Goal: Task Accomplishment & Management: Use online tool/utility

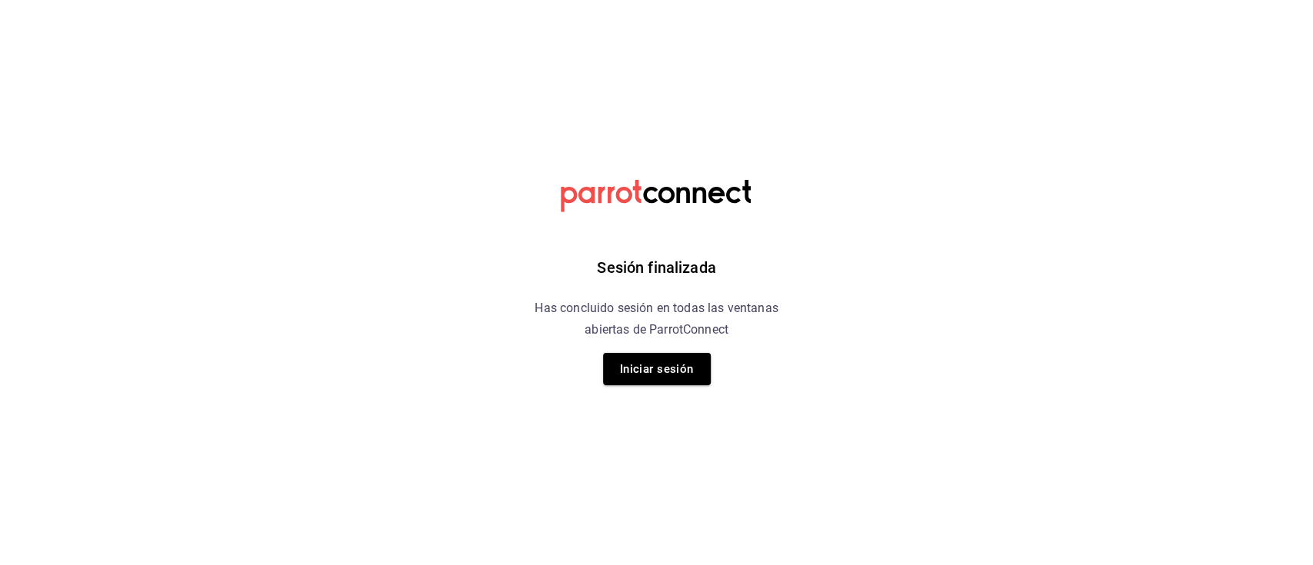
click at [654, 391] on div "Sesión finalizada Has concluido sesión en todas las ventanas abiertas de Parrot…" at bounding box center [656, 282] width 388 height 565
click at [649, 378] on button "Iniciar sesión" at bounding box center [657, 369] width 108 height 32
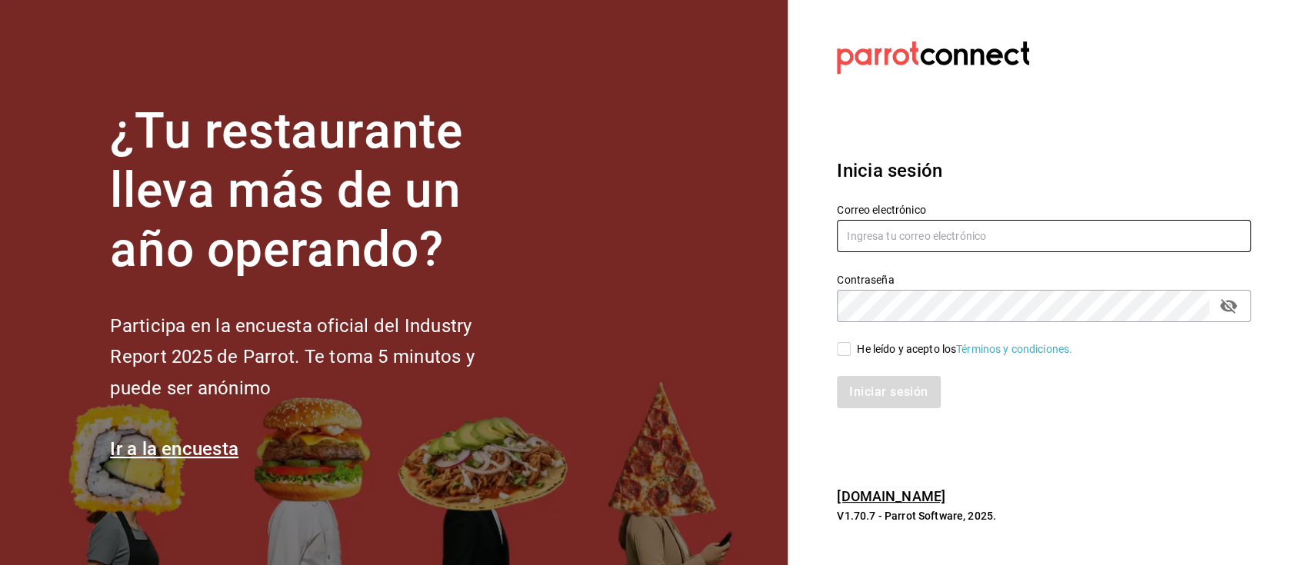
type input "hotaru@grupocosteno.com"
click at [840, 347] on input "He leído y acepto los Términos y condiciones." at bounding box center [844, 349] width 14 height 14
checkbox input "true"
click at [873, 384] on button "Iniciar sesión" at bounding box center [889, 392] width 105 height 32
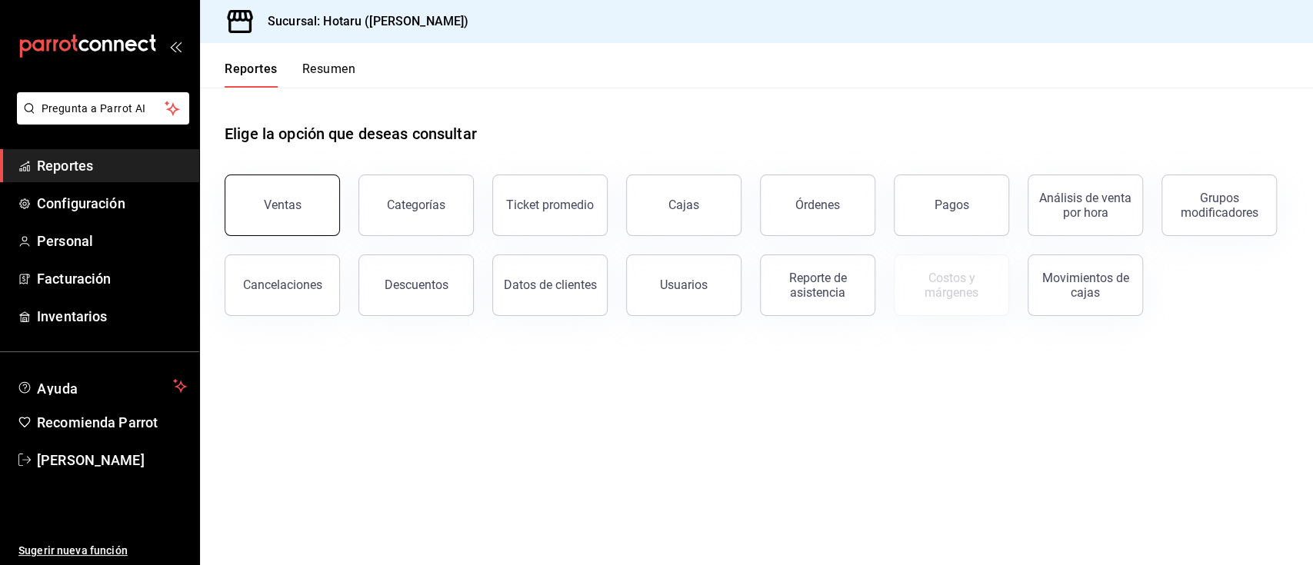
click at [284, 211] on div "Ventas" at bounding box center [283, 205] width 38 height 15
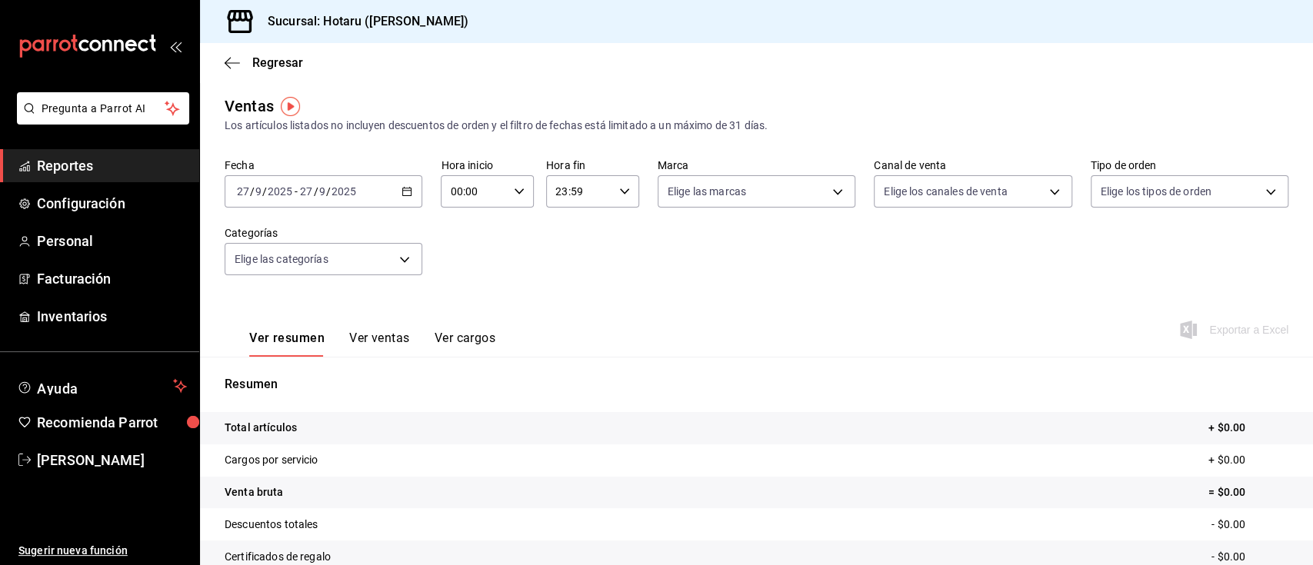
click at [402, 201] on div "[DATE] [DATE] - [DATE] [DATE]" at bounding box center [324, 191] width 198 height 32
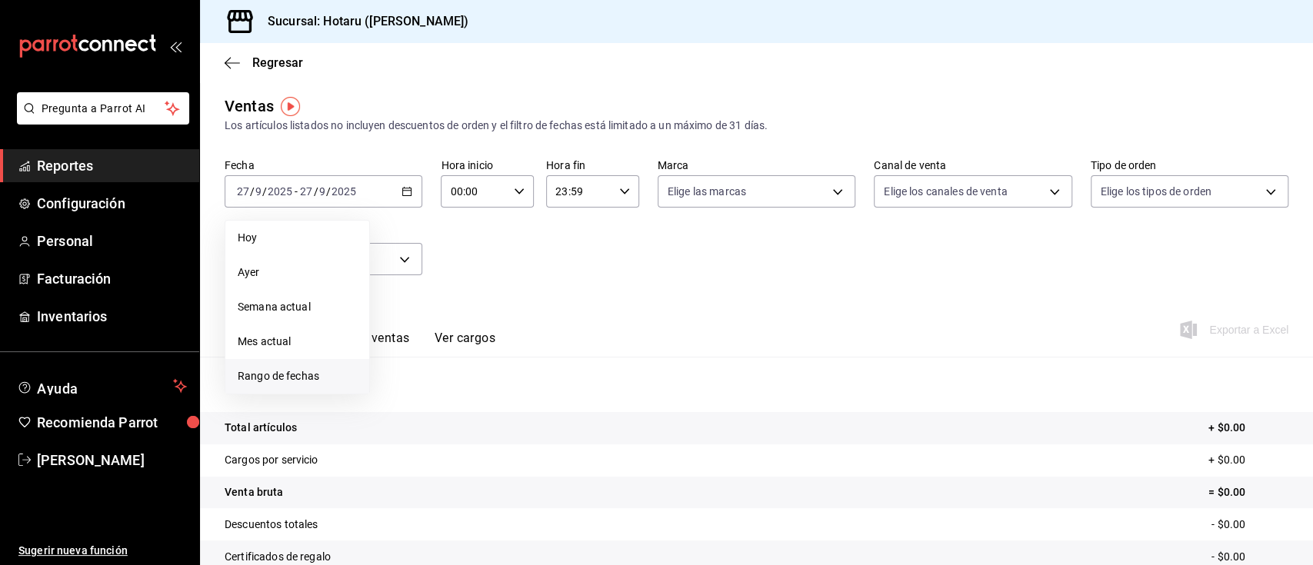
click at [310, 371] on span "Rango de fechas" at bounding box center [297, 376] width 119 height 16
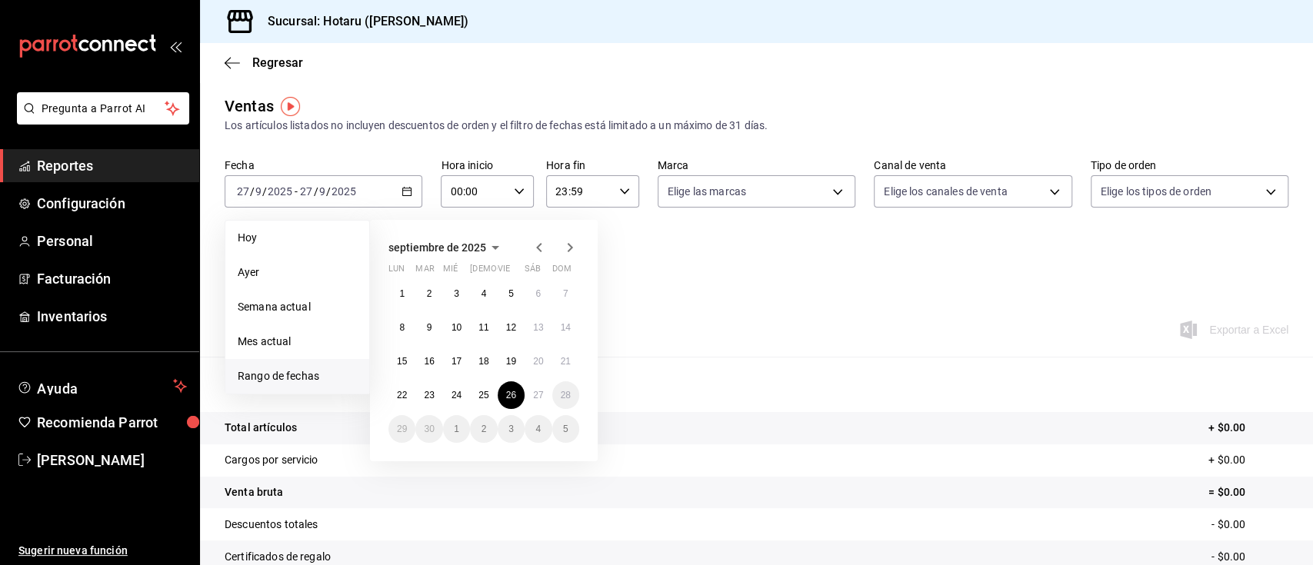
click at [513, 393] on abbr "26" at bounding box center [511, 395] width 10 height 11
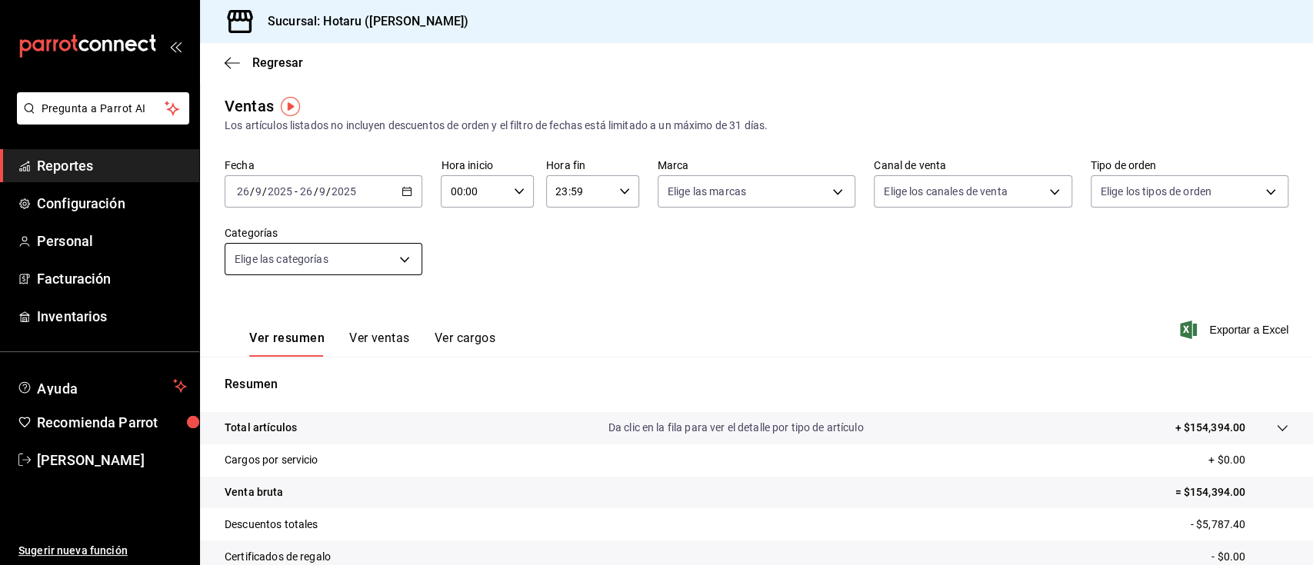
click at [378, 258] on body "Pregunta a Parrot AI Reportes Configuración Personal Facturación Inventarios Ay…" at bounding box center [656, 282] width 1313 height 565
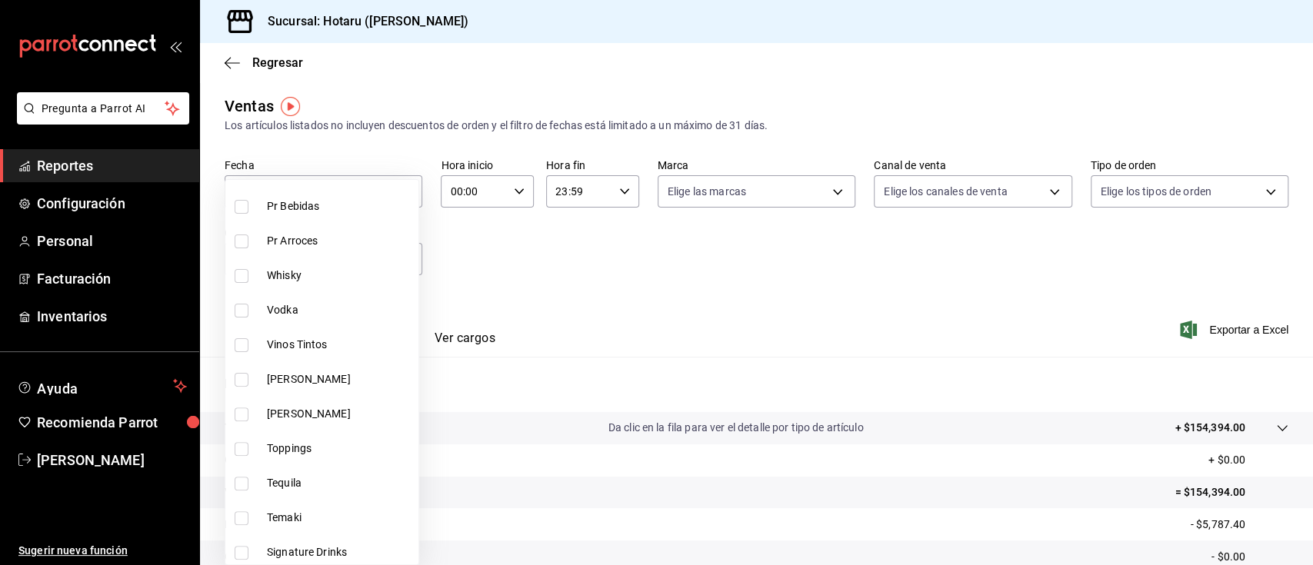
scroll to position [295, 0]
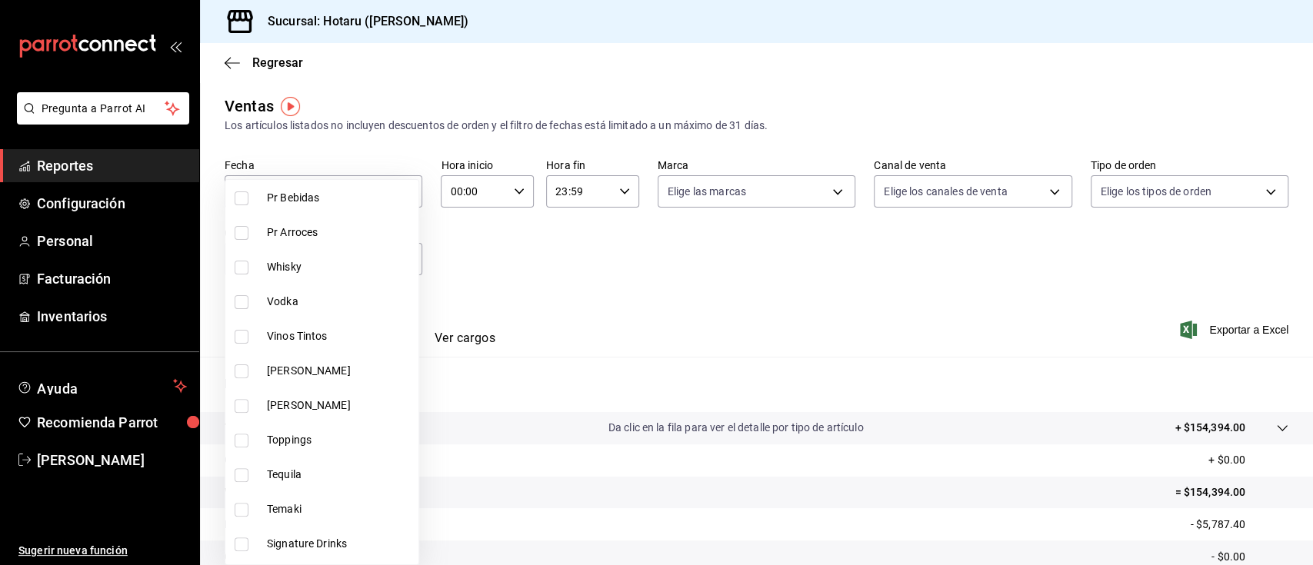
click at [230, 273] on li "Whisky" at bounding box center [321, 267] width 193 height 35
type input "c30ed8e5-0cfd-4b33-9d47-8ac3b5bd6514"
checkbox input "true"
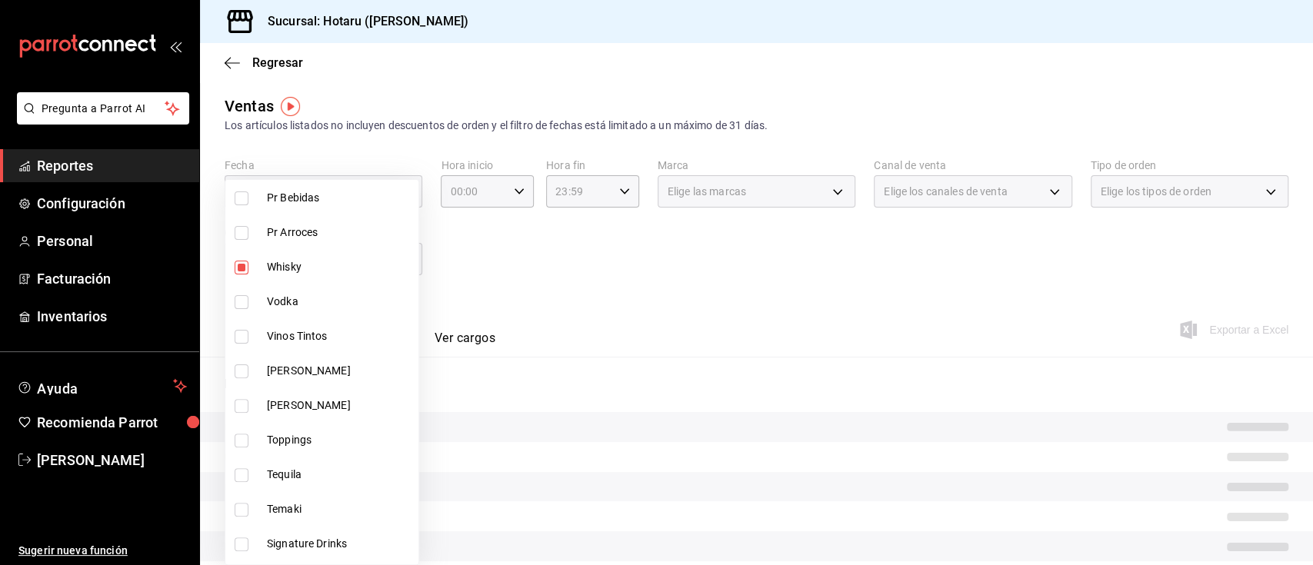
click at [233, 294] on li "Vodka" at bounding box center [321, 302] width 193 height 35
type input "c30ed8e5-0cfd-4b33-9d47-8ac3b5bd6514,92860bc8-fcc6-463b-ac1d-49bdcce8ecca"
checkbox input "true"
click at [240, 330] on input "checkbox" at bounding box center [242, 337] width 14 height 14
checkbox input "true"
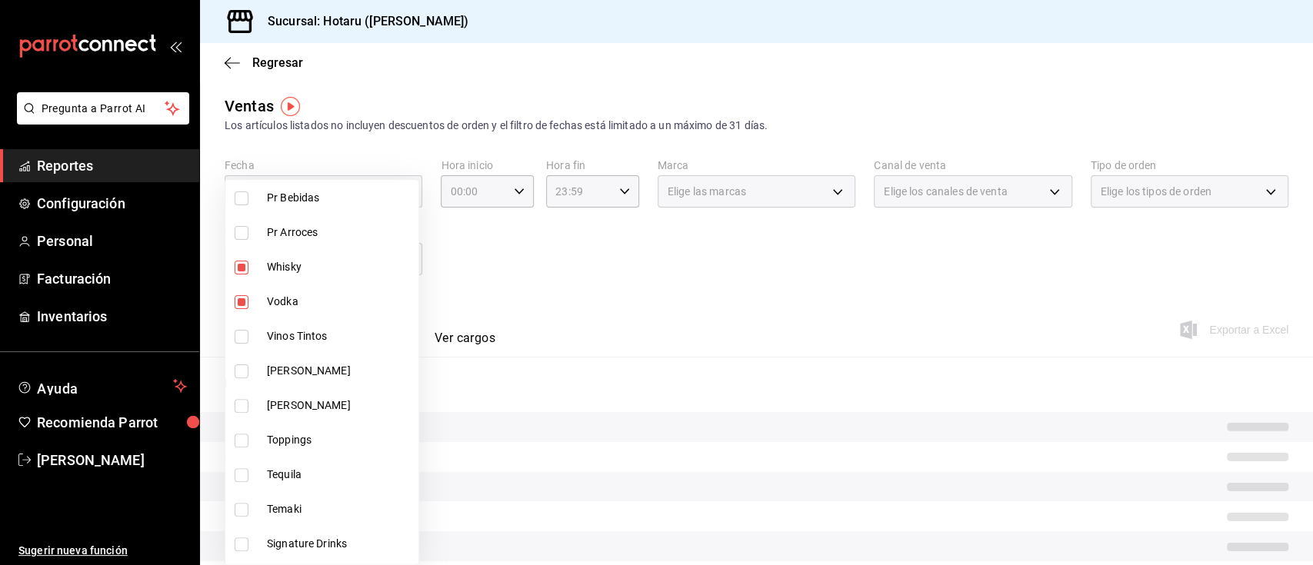
type input "c30ed8e5-0cfd-4b33-9d47-8ac3b5bd6514,92860bc8-fcc6-463b-ac1d-49bdcce8ecca,d3b0d…"
click at [252, 370] on label at bounding box center [245, 371] width 20 height 14
click at [248, 370] on input "checkbox" at bounding box center [242, 371] width 14 height 14
checkbox input "false"
click at [258, 404] on li "[PERSON_NAME]" at bounding box center [321, 405] width 193 height 35
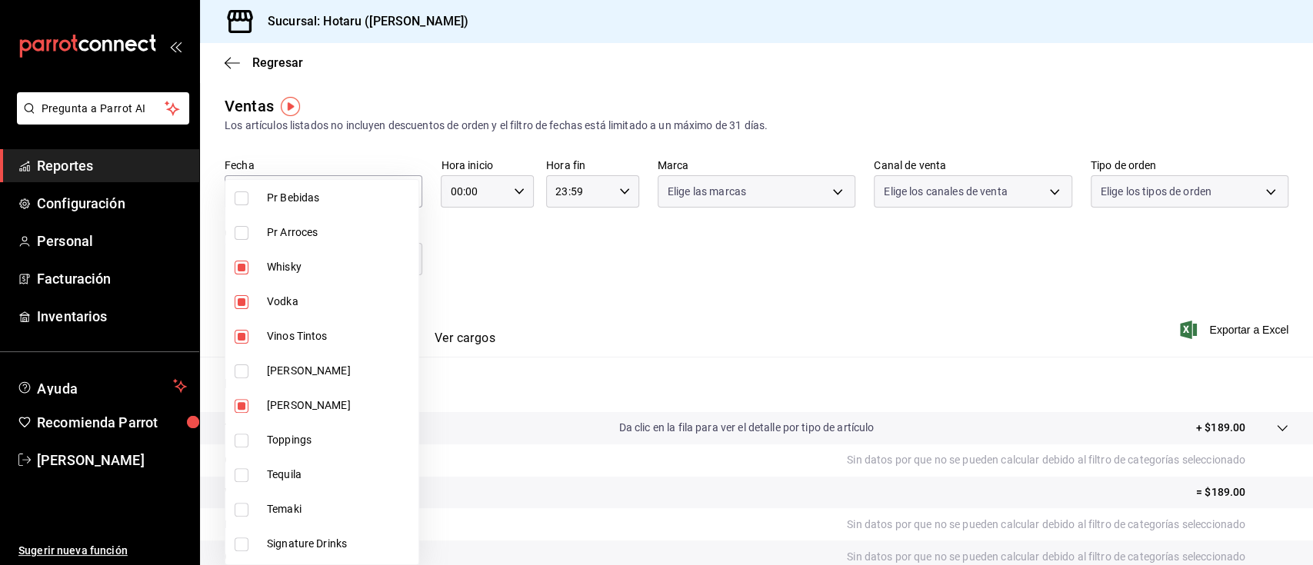
type input "c30ed8e5-0cfd-4b33-9d47-8ac3b5bd6514,92860bc8-fcc6-463b-ac1d-49bdcce8ecca,d3b0d…"
checkbox input "true"
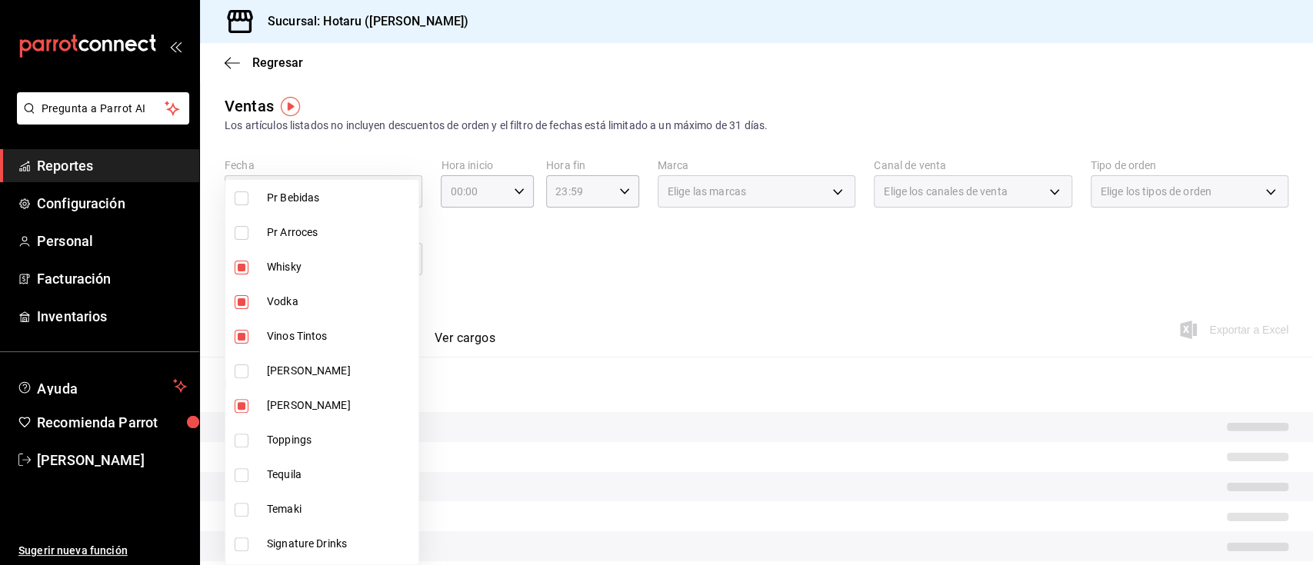
click at [300, 476] on span "Tequila" at bounding box center [339, 475] width 145 height 16
type input "c30ed8e5-0cfd-4b33-9d47-8ac3b5bd6514,92860bc8-fcc6-463b-ac1d-49bdcce8ecca,d3b0d…"
checkbox input "true"
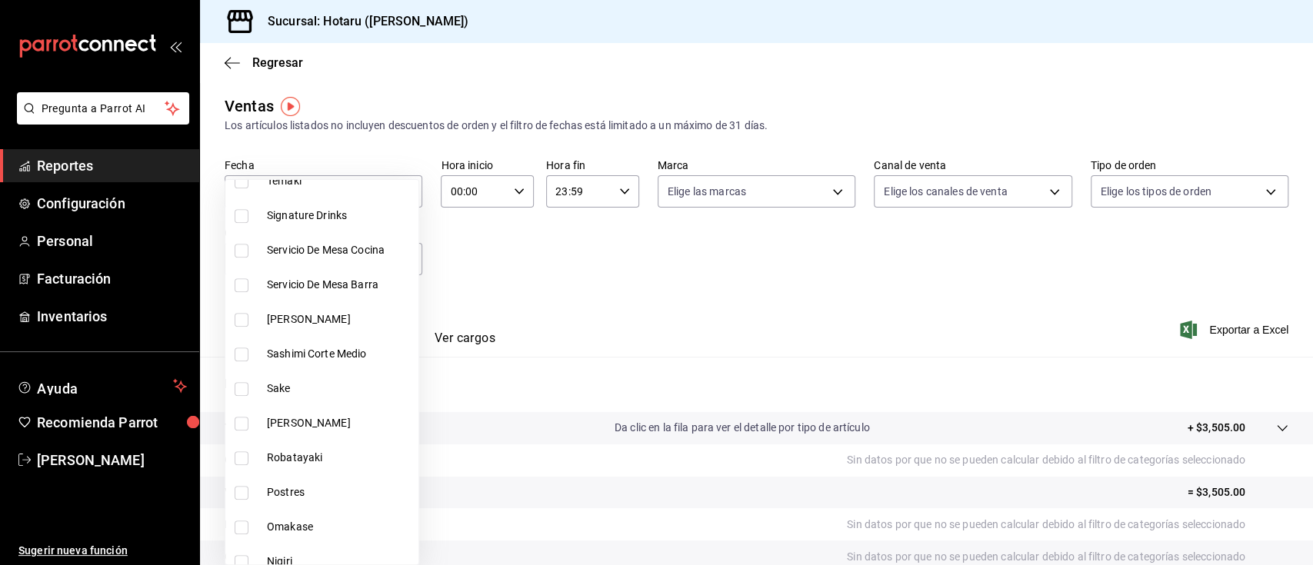
scroll to position [640, 0]
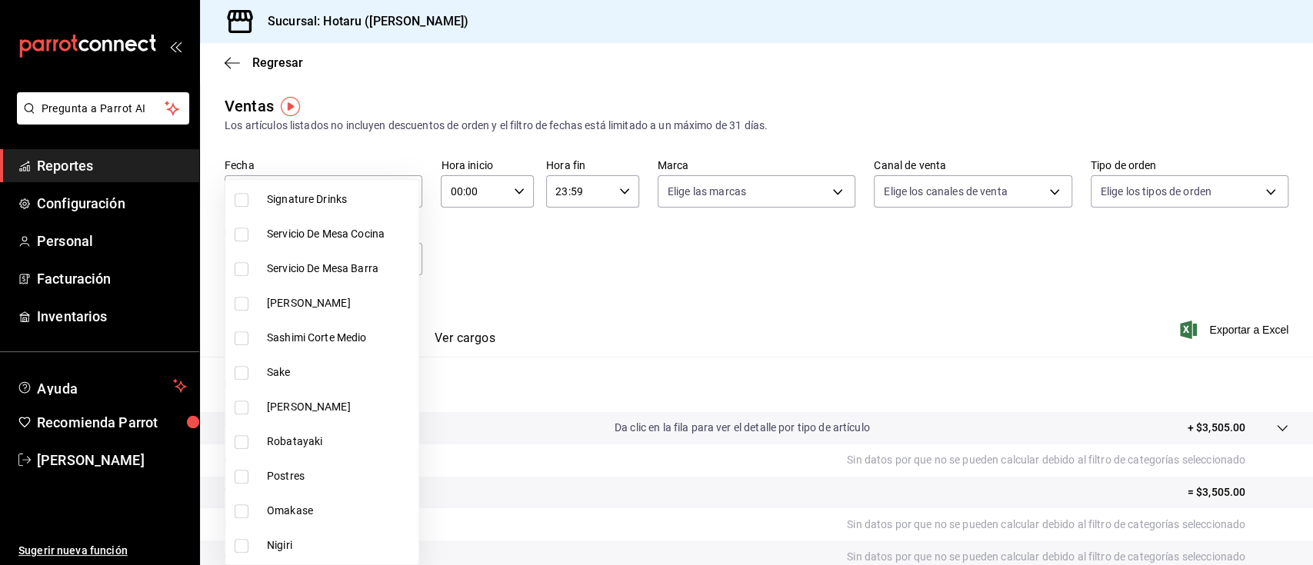
click at [249, 207] on li "Signature Drinks" at bounding box center [321, 199] width 193 height 35
type input "c30ed8e5-0cfd-4b33-9d47-8ac3b5bd6514,92860bc8-fcc6-463b-ac1d-49bdcce8ecca,d3b0d…"
checkbox input "true"
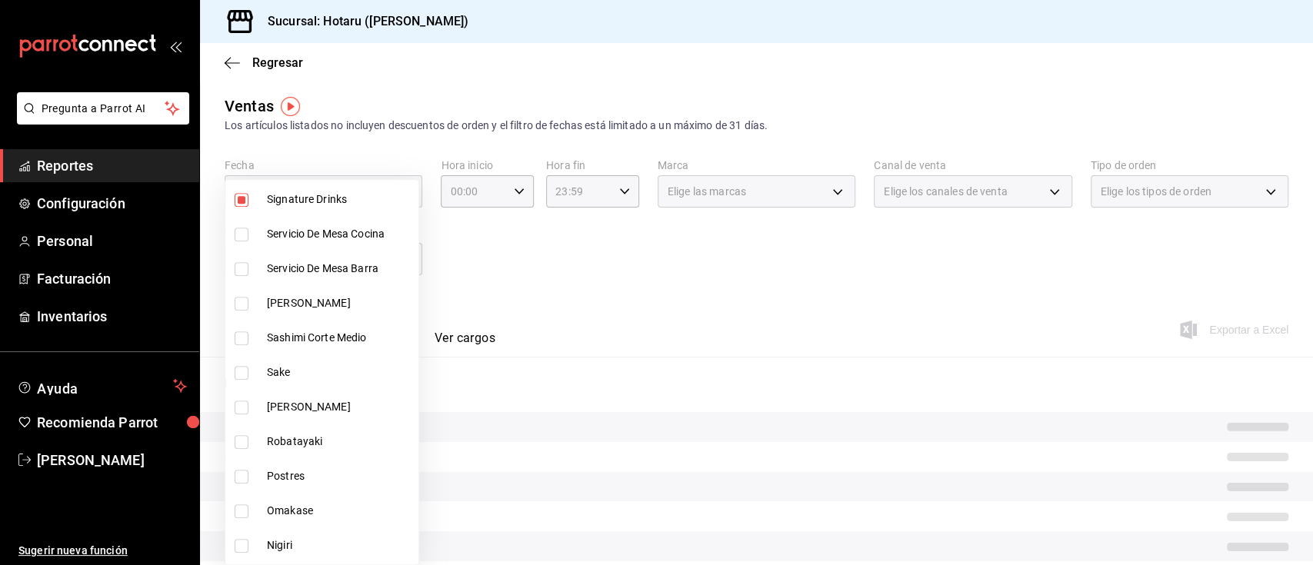
click at [269, 374] on span "Sake" at bounding box center [339, 372] width 145 height 16
type input "c30ed8e5-0cfd-4b33-9d47-8ac3b5bd6514,92860bc8-fcc6-463b-ac1d-49bdcce8ecca,d3b0d…"
checkbox input "true"
click at [271, 414] on span "[PERSON_NAME]" at bounding box center [339, 407] width 145 height 16
type input "c30ed8e5-0cfd-4b33-9d47-8ac3b5bd6514,92860bc8-fcc6-463b-ac1d-49bdcce8ecca,d3b0d…"
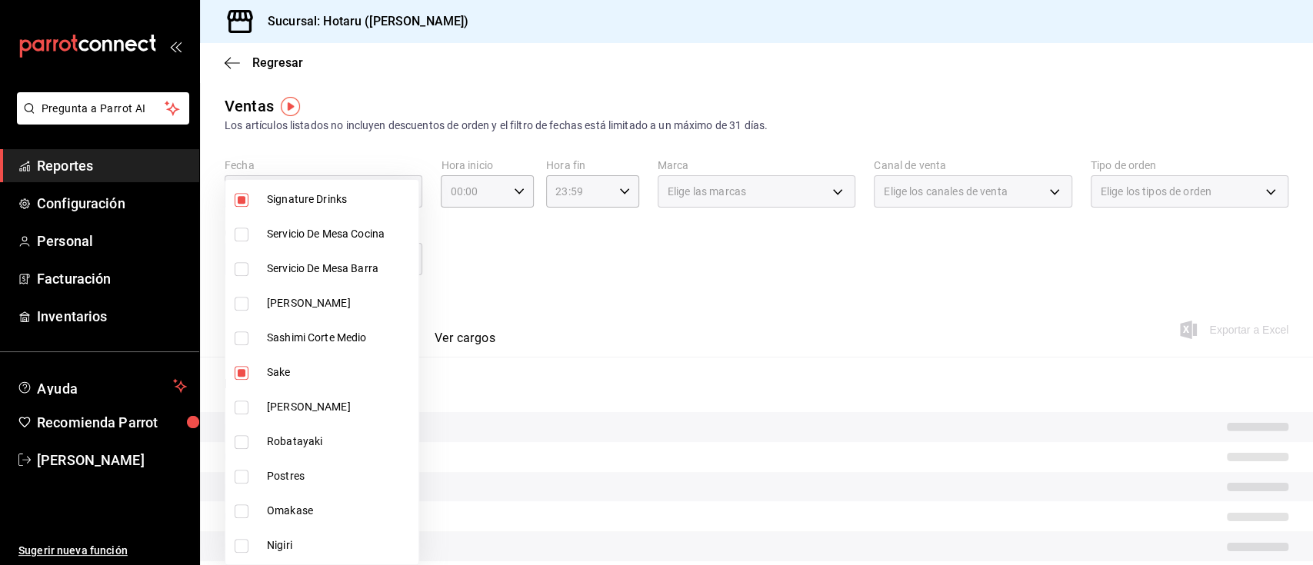
checkbox input "true"
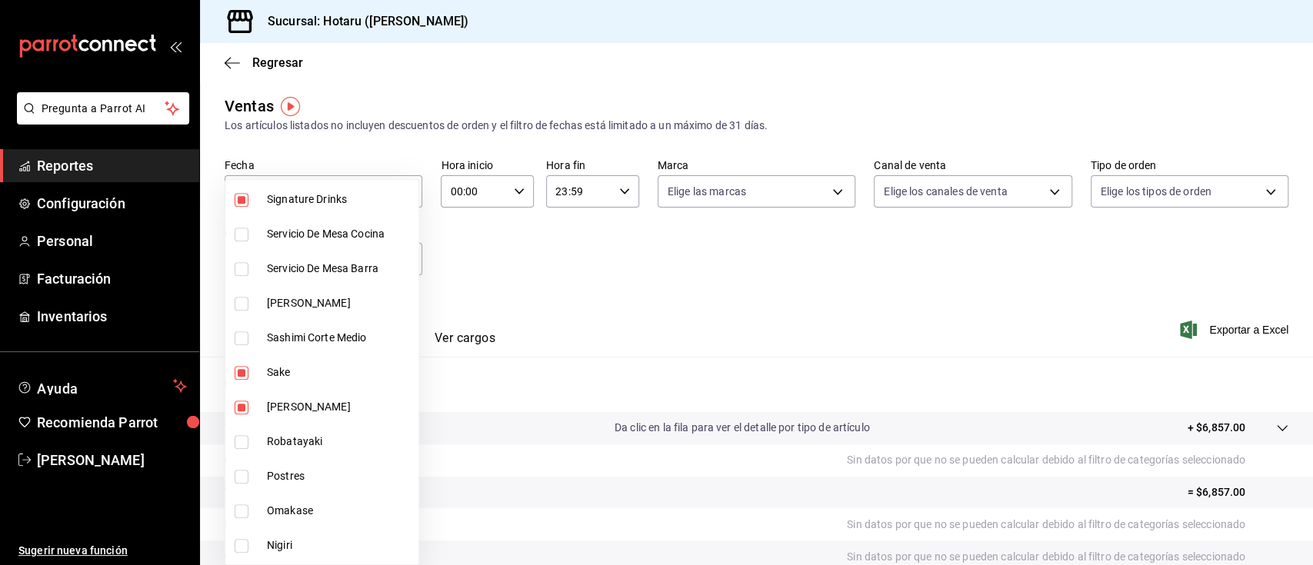
click at [421, 424] on div at bounding box center [656, 282] width 1313 height 565
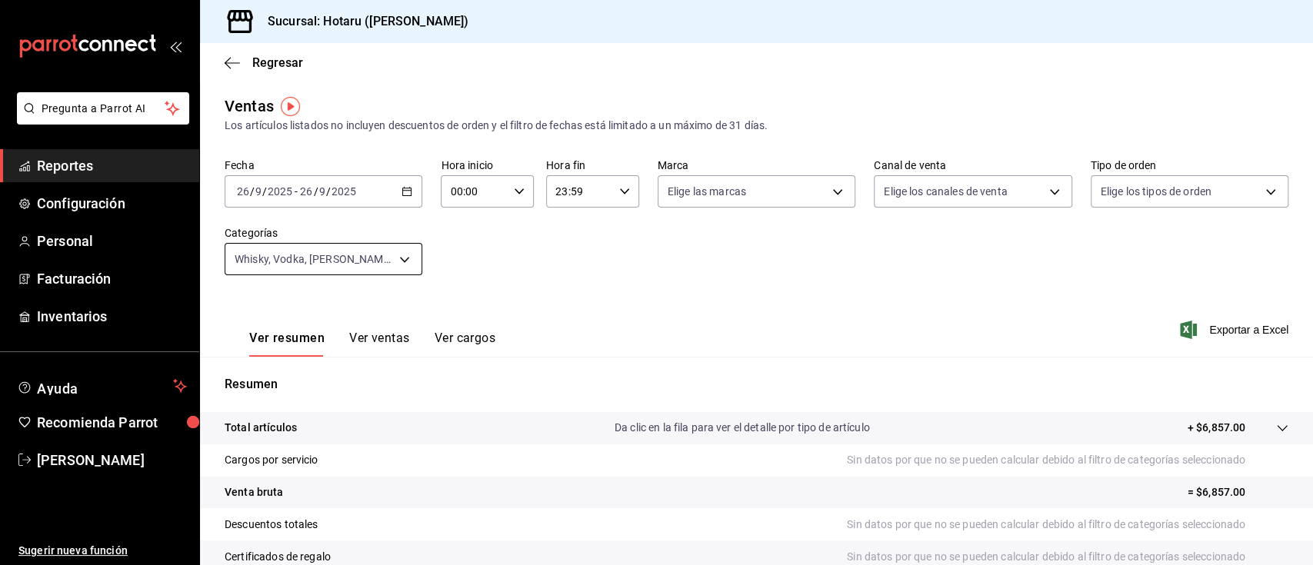
click at [371, 250] on body "Pregunta a Parrot AI Reportes Configuración Personal Facturación Inventarios Ay…" at bounding box center [656, 282] width 1313 height 565
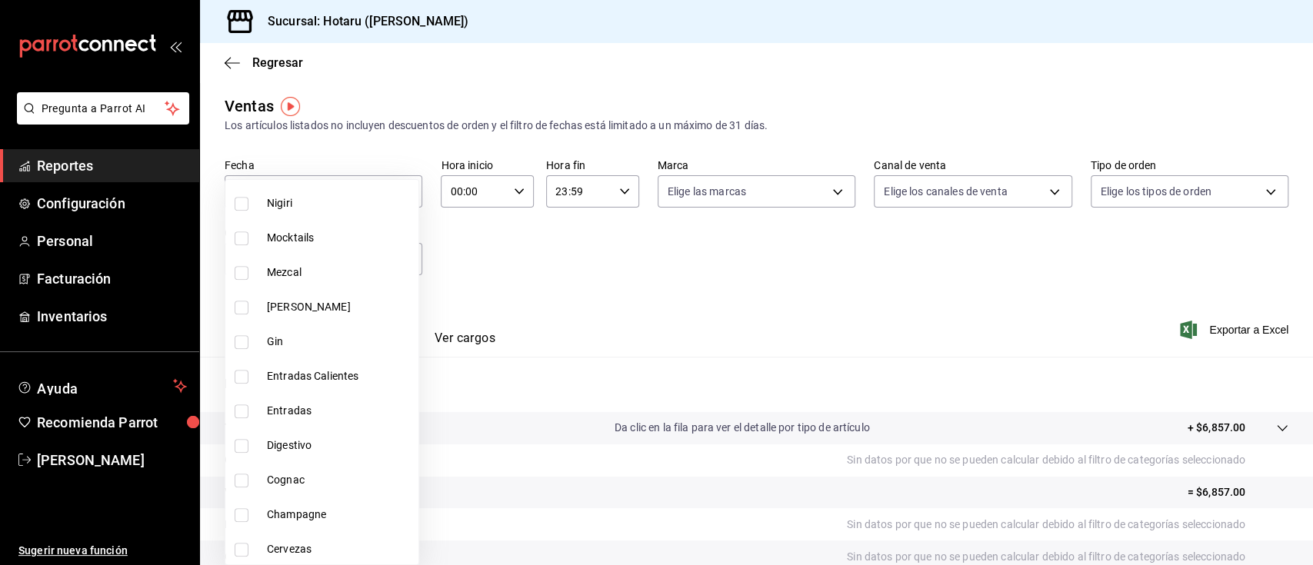
scroll to position [1018, 0]
click at [267, 199] on span "Mocktails" at bounding box center [339, 202] width 145 height 16
type input "c30ed8e5-0cfd-4b33-9d47-8ac3b5bd6514,92860bc8-fcc6-463b-ac1d-49bdcce8ecca,d3b0d…"
checkbox input "true"
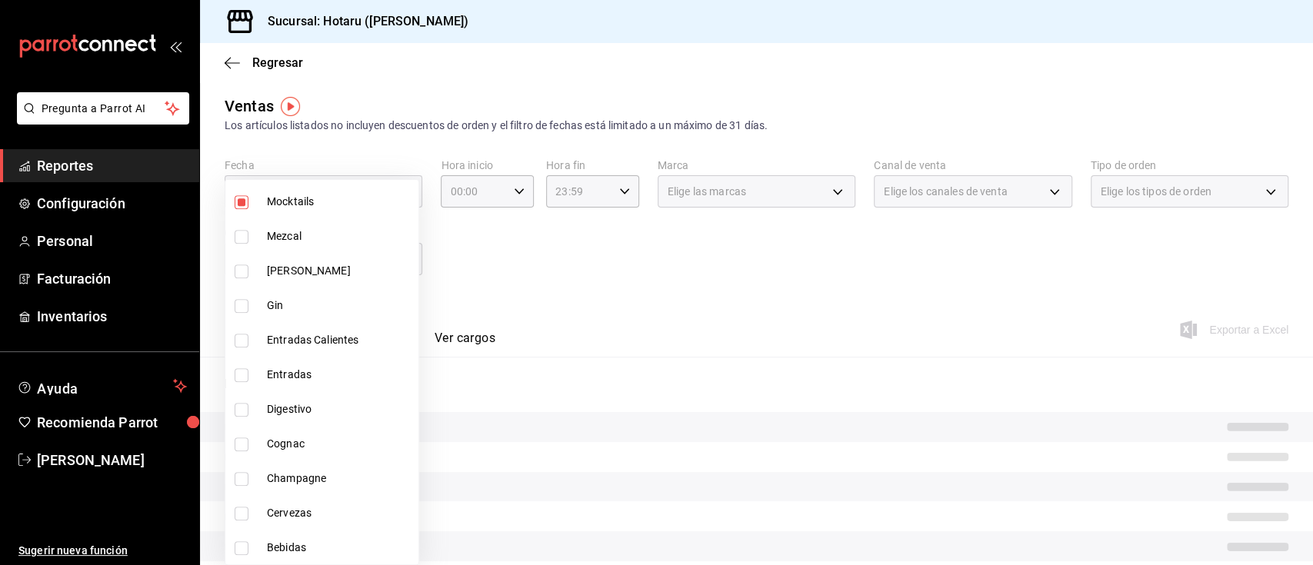
click at [265, 228] on li "Mezcal" at bounding box center [321, 236] width 193 height 35
type input "c30ed8e5-0cfd-4b33-9d47-8ac3b5bd6514,92860bc8-fcc6-463b-ac1d-49bdcce8ecca,d3b0d…"
checkbox input "true"
click at [269, 304] on span "Gin" at bounding box center [339, 306] width 145 height 16
type input "c30ed8e5-0cfd-4b33-9d47-8ac3b5bd6514,92860bc8-fcc6-463b-ac1d-49bdcce8ecca,d3b0d…"
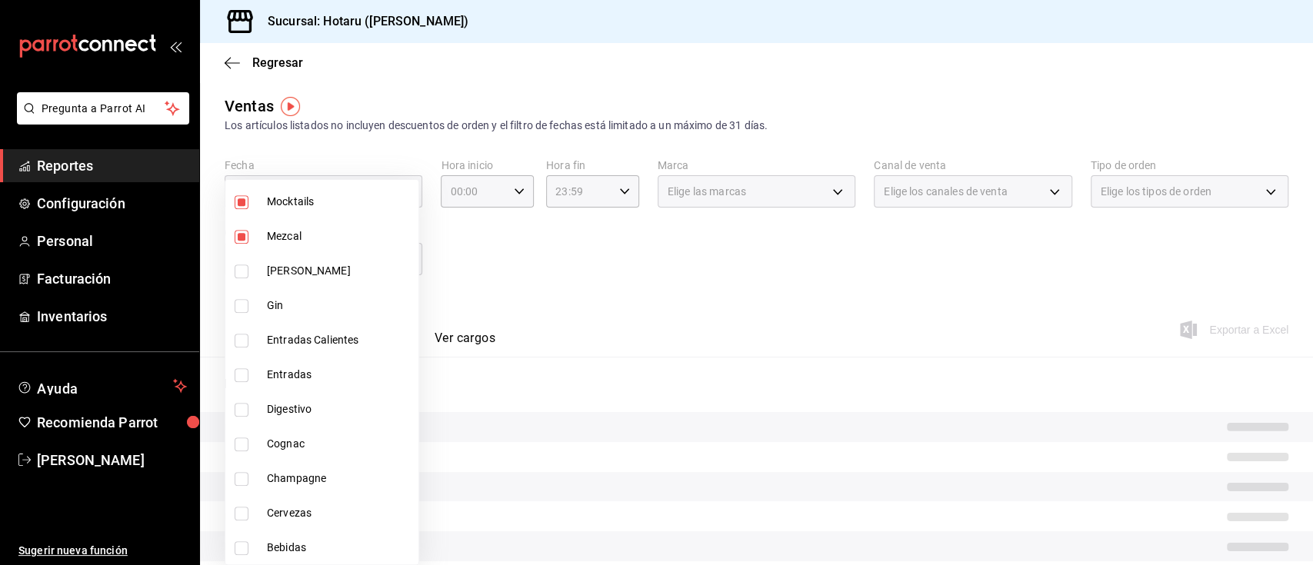
checkbox input "true"
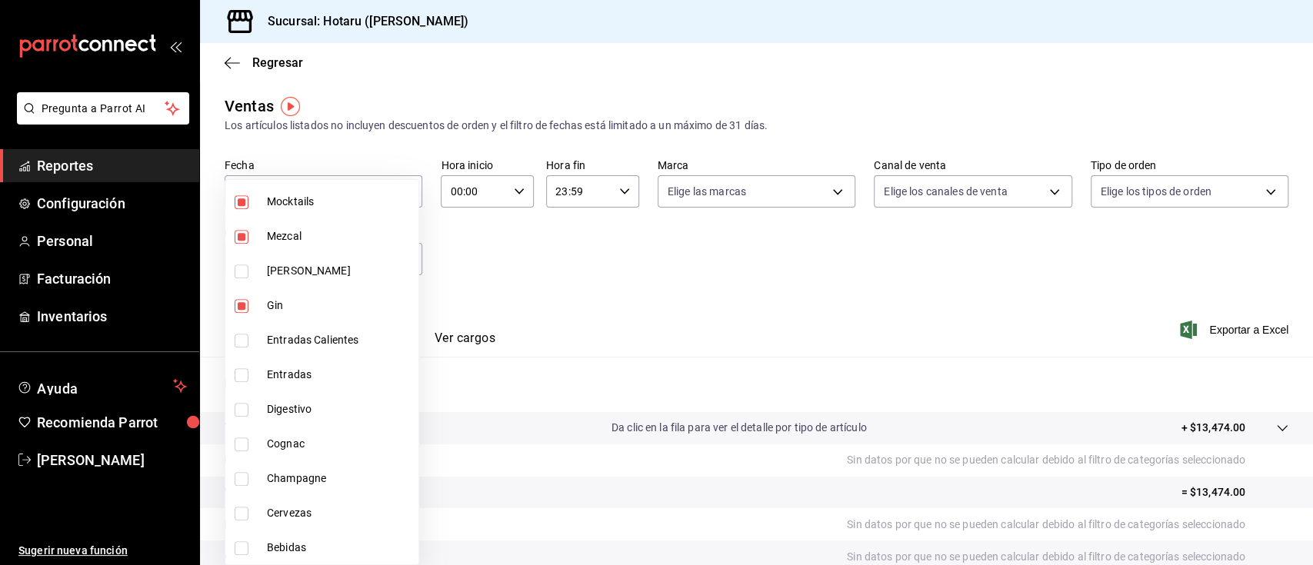
click at [298, 403] on span "Digestivo" at bounding box center [339, 409] width 145 height 16
type input "c30ed8e5-0cfd-4b33-9d47-8ac3b5bd6514,92860bc8-fcc6-463b-ac1d-49bdcce8ecca,d3b0d…"
checkbox input "true"
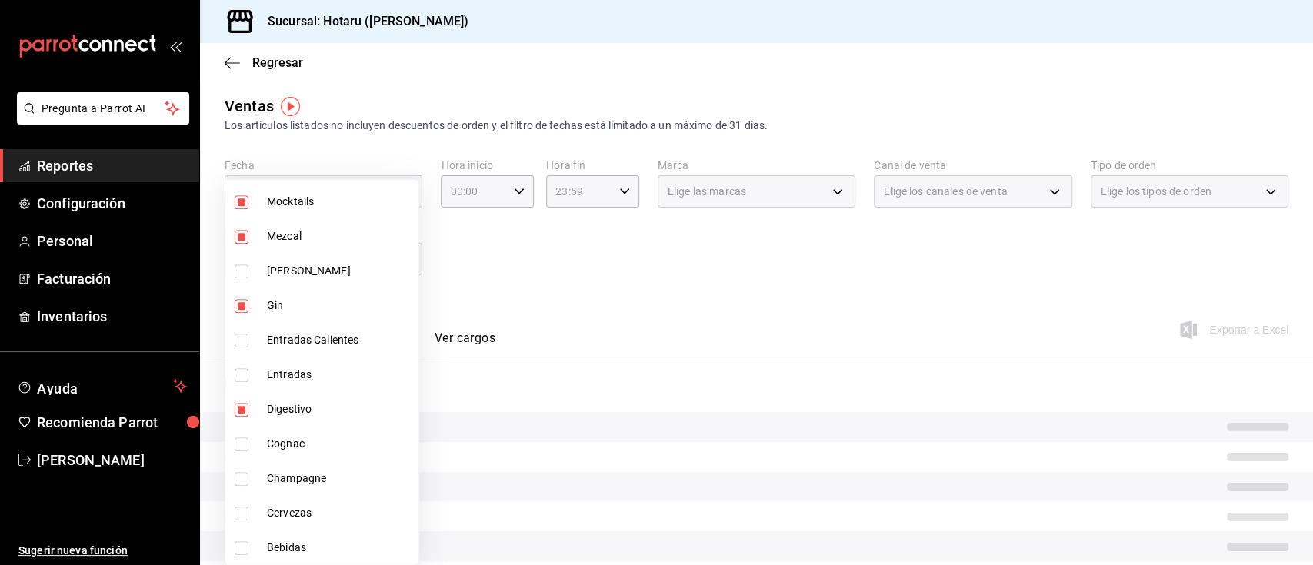
click at [294, 427] on li "Cognac" at bounding box center [321, 444] width 193 height 35
type input "c30ed8e5-0cfd-4b33-9d47-8ac3b5bd6514,92860bc8-fcc6-463b-ac1d-49bdcce8ecca,d3b0d…"
checkbox input "true"
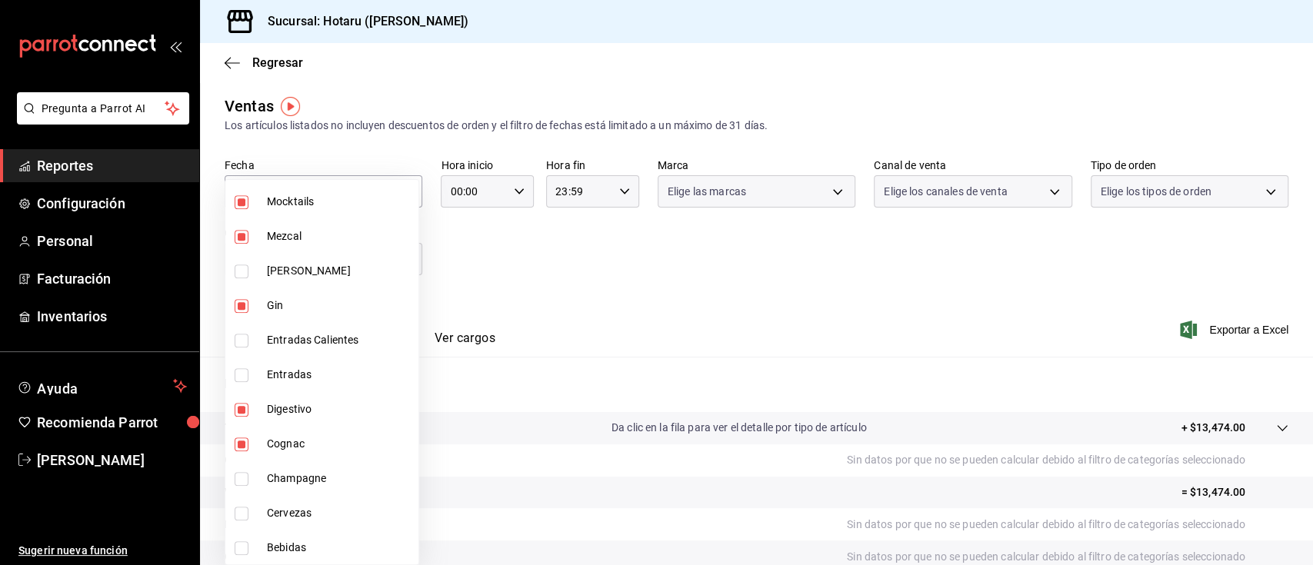
click at [293, 485] on span "Champagne" at bounding box center [339, 479] width 145 height 16
type input "c30ed8e5-0cfd-4b33-9d47-8ac3b5bd6514,92860bc8-fcc6-463b-ac1d-49bdcce8ecca,d3b0d…"
checkbox input "true"
click at [293, 496] on li "Cervezas" at bounding box center [321, 513] width 193 height 35
type input "c30ed8e5-0cfd-4b33-9d47-8ac3b5bd6514,92860bc8-fcc6-463b-ac1d-49bdcce8ecca,d3b0d…"
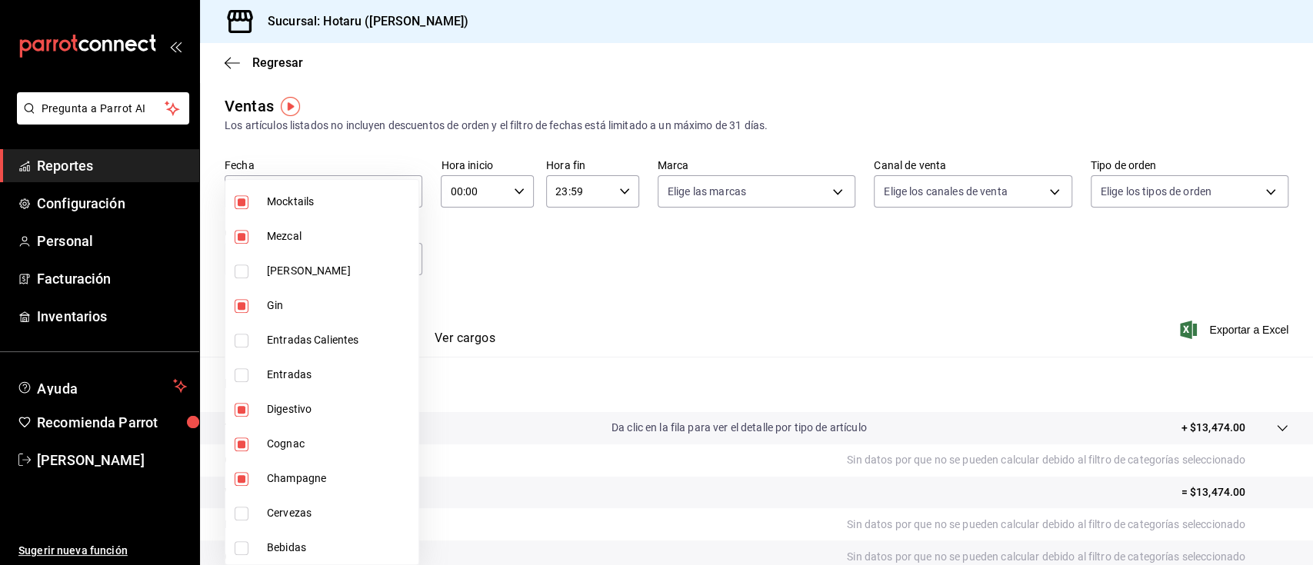
checkbox input "true"
click at [293, 533] on li "Bebidas" at bounding box center [321, 548] width 193 height 35
type input "c30ed8e5-0cfd-4b33-9d47-8ac3b5bd6514,92860bc8-fcc6-463b-ac1d-49bdcce8ecca,d3b0d…"
checkbox input "true"
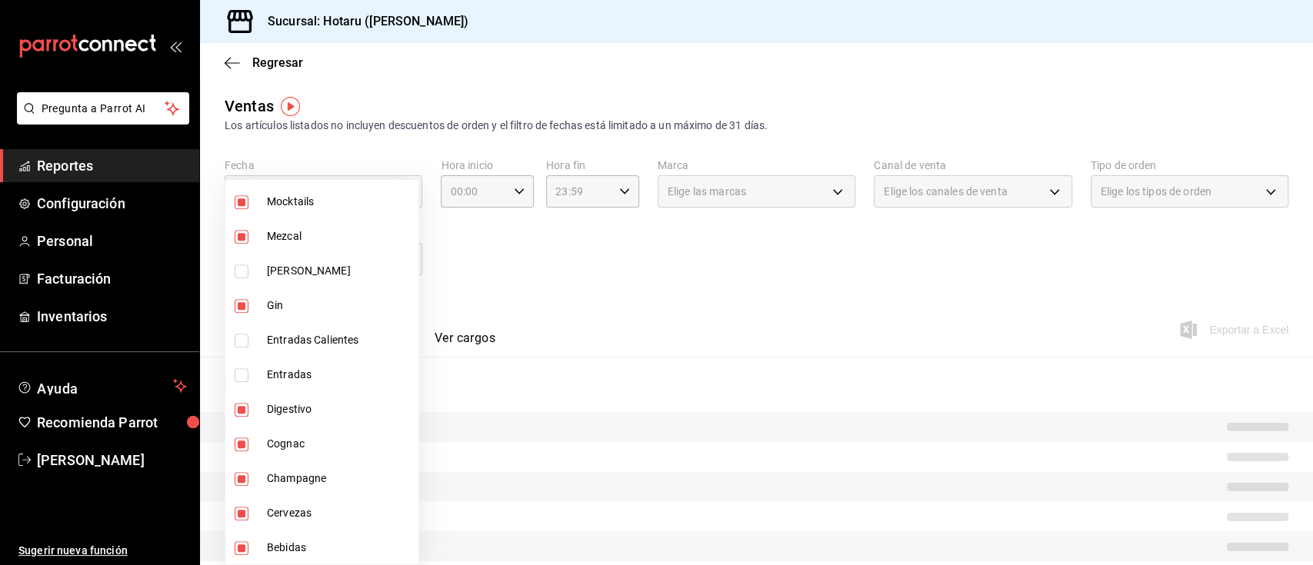
click at [540, 377] on div at bounding box center [656, 282] width 1313 height 565
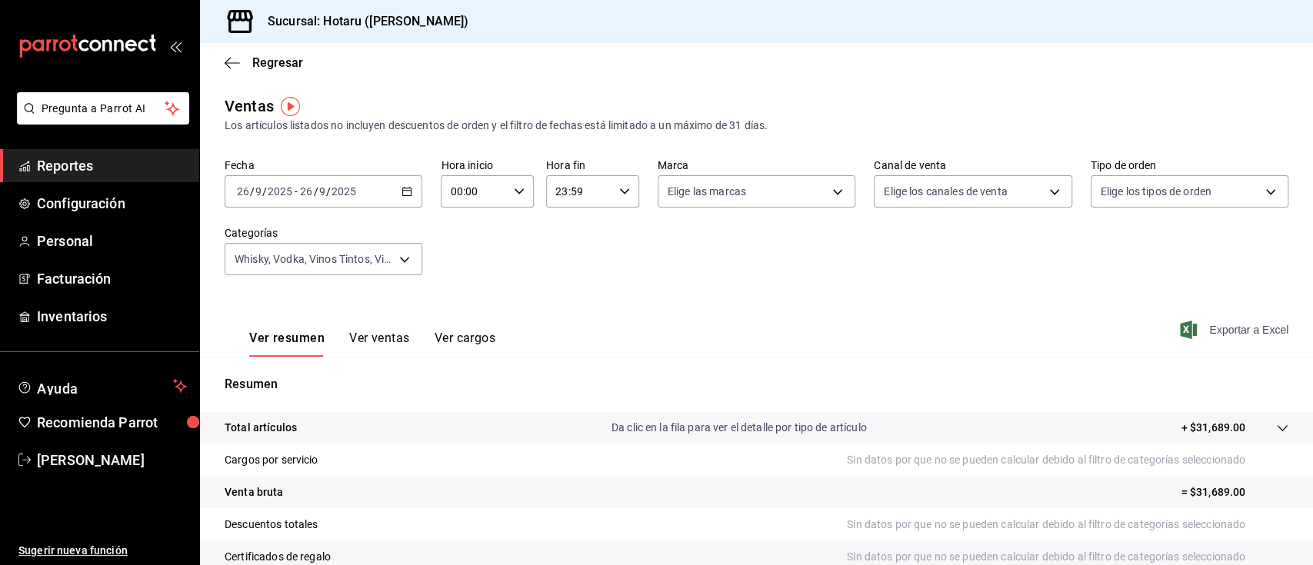
click at [1218, 338] on span "Exportar a Excel" at bounding box center [1235, 330] width 105 height 18
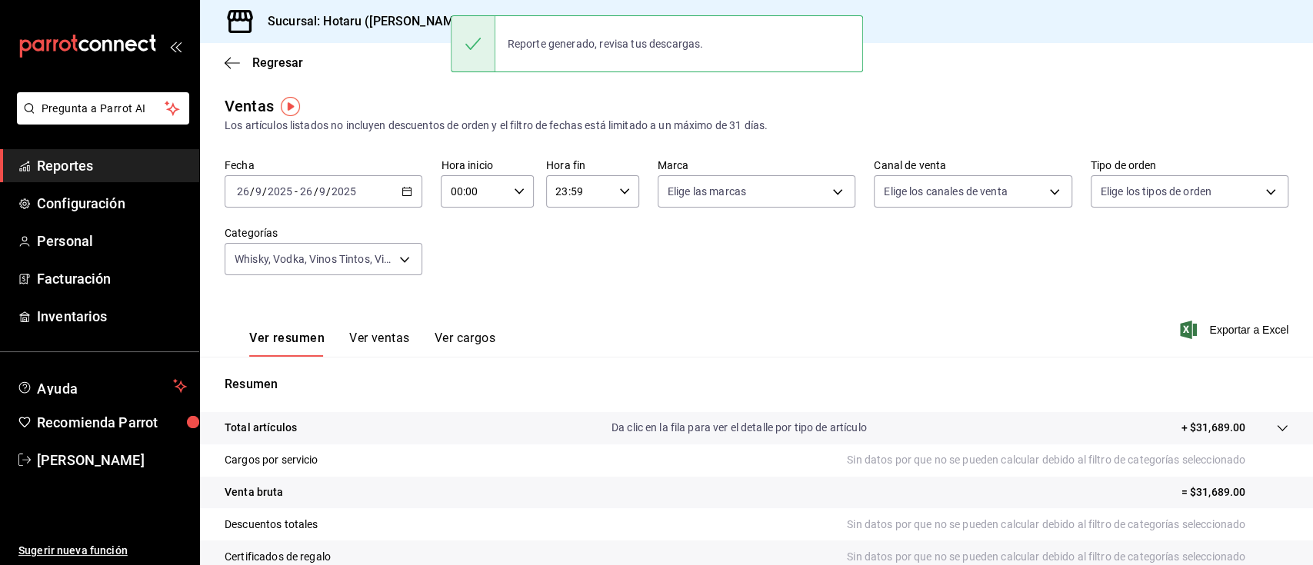
click at [418, 191] on div "[DATE] [DATE] - [DATE] [DATE]" at bounding box center [324, 191] width 198 height 32
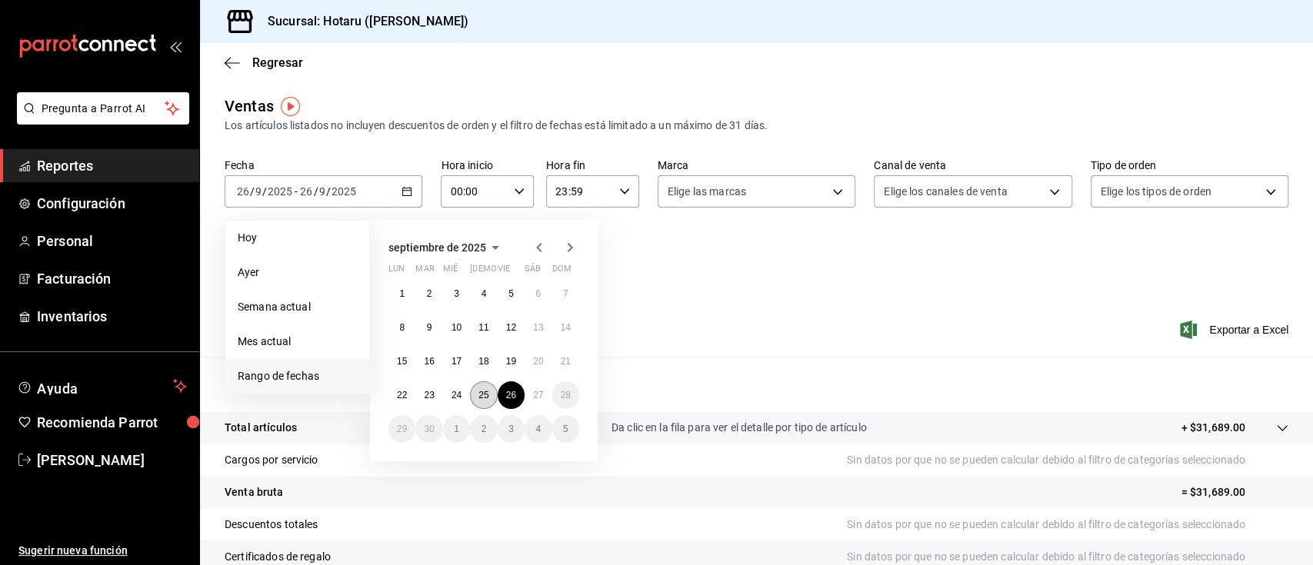
click at [479, 381] on button "25" at bounding box center [483, 395] width 27 height 28
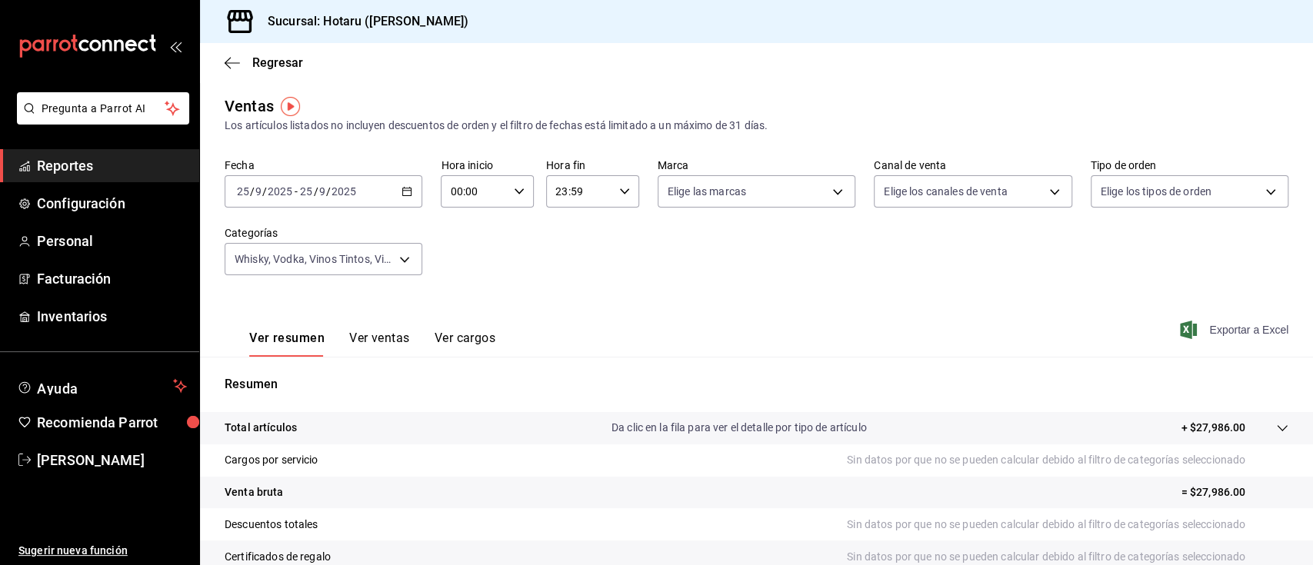
click at [1205, 333] on span "Exportar a Excel" at bounding box center [1235, 330] width 105 height 18
